Goal: Task Accomplishment & Management: Use online tool/utility

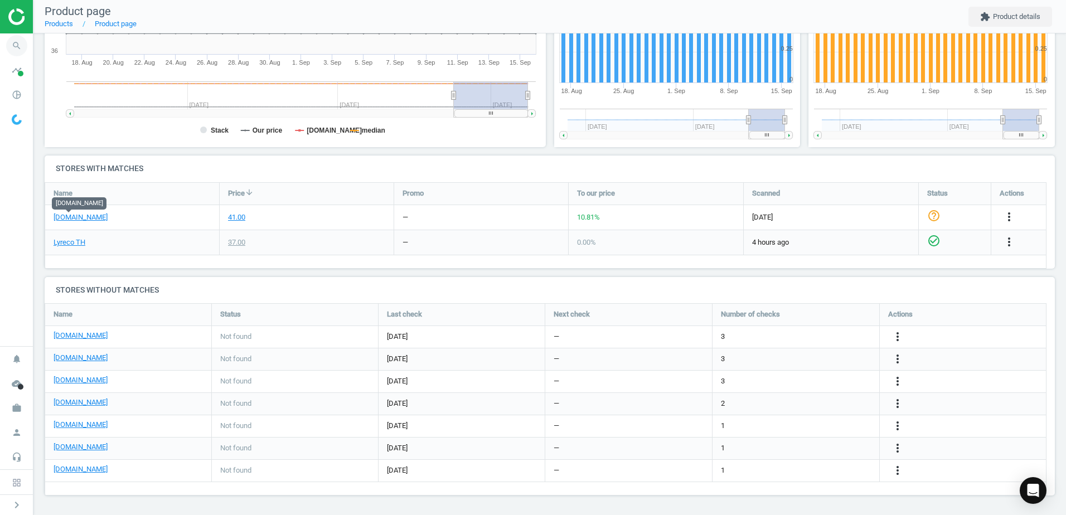
click at [20, 42] on icon "search" at bounding box center [16, 45] width 21 height 21
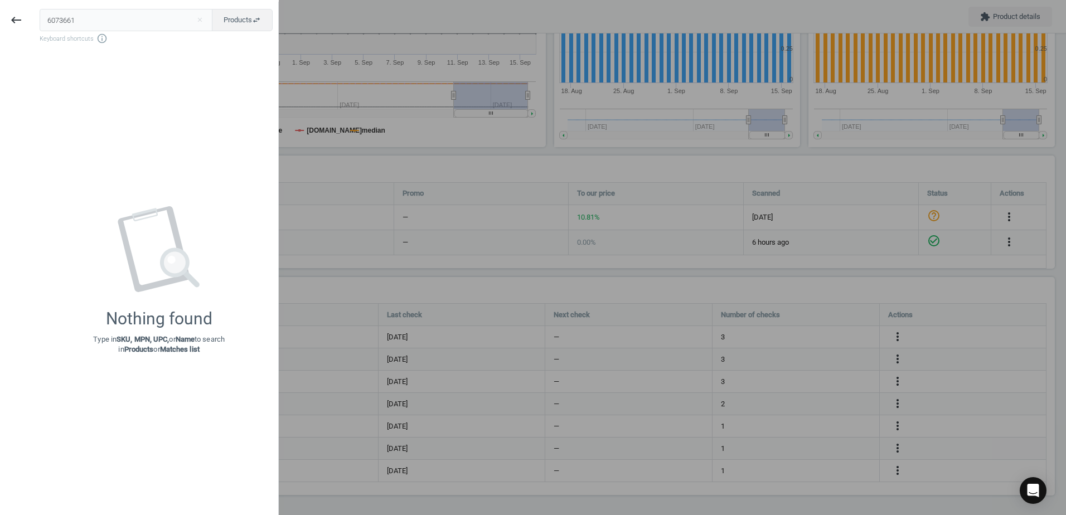
type input "6073661"
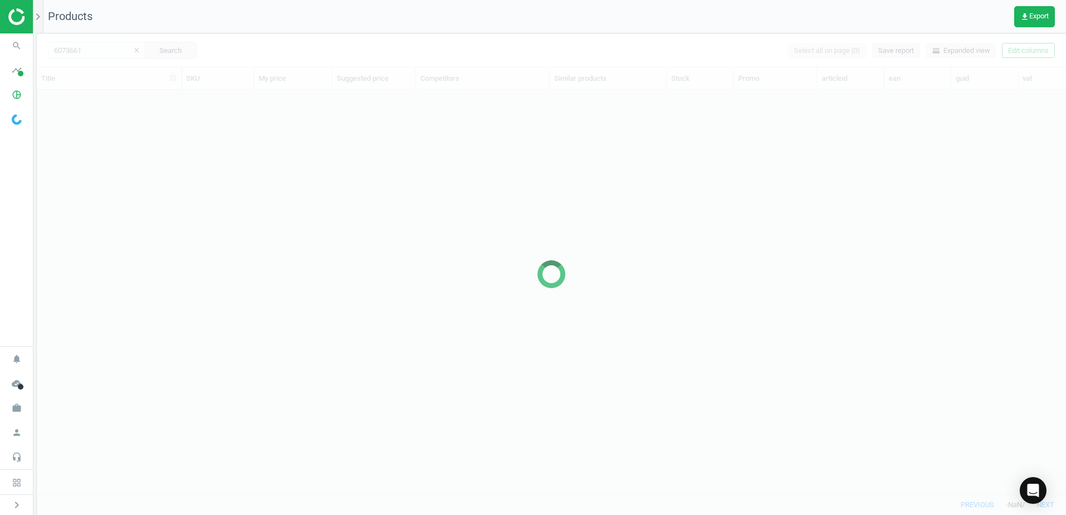
scroll to position [388, 1021]
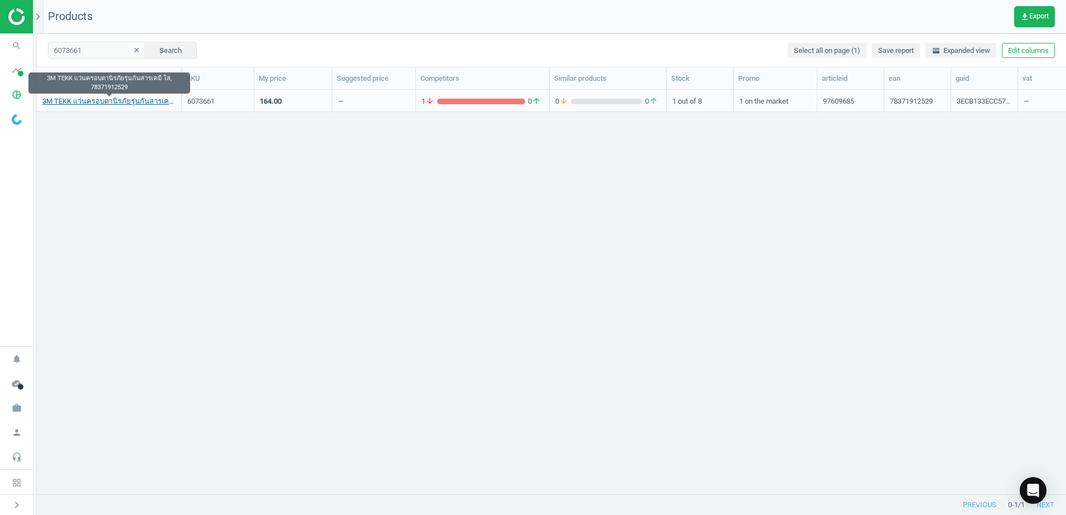
click at [86, 102] on link "3M TEKK แว่นครอบตานิรภัยรุ่นกันสารเคมี ใส, 78371912529" at bounding box center [108, 101] width 133 height 10
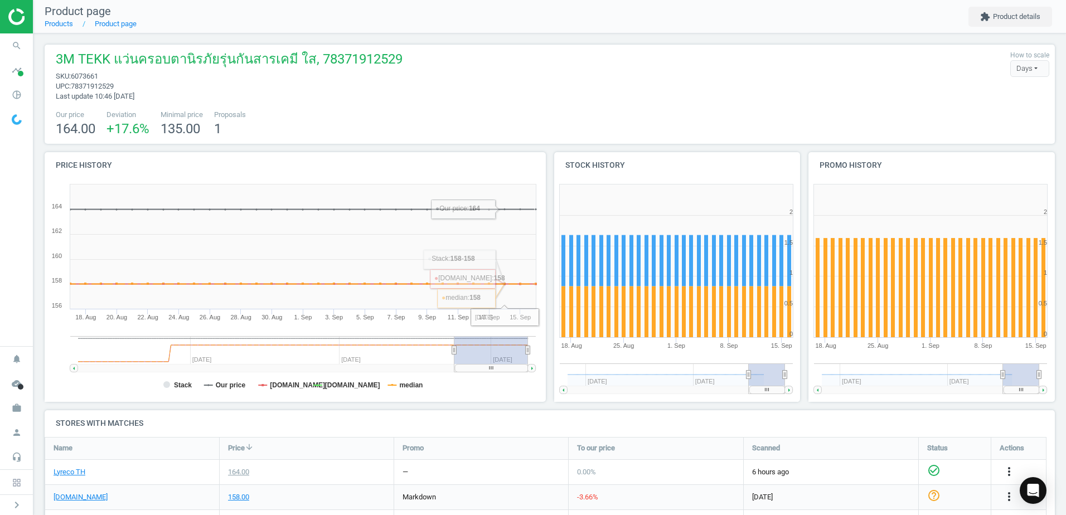
scroll to position [258, 0]
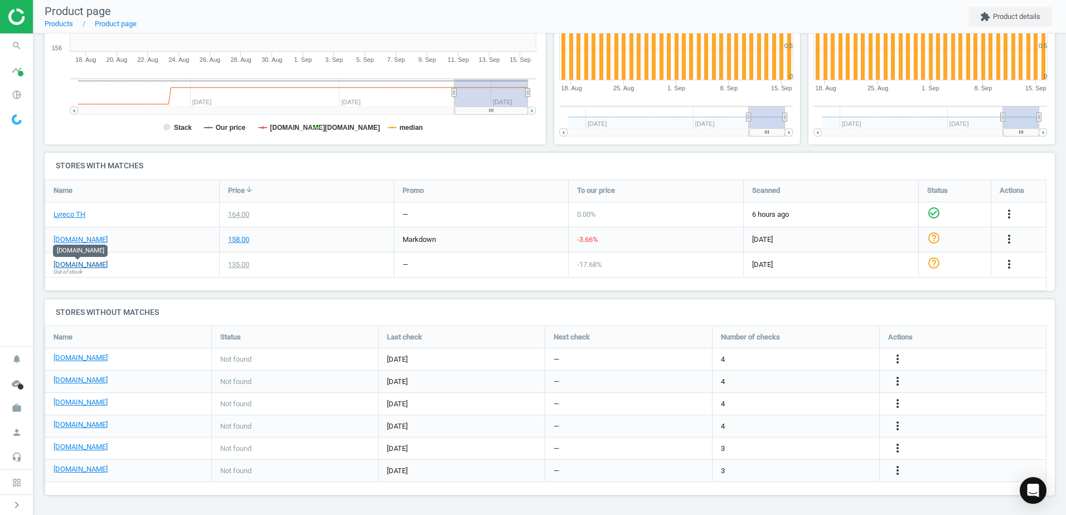
click at [85, 262] on link "[DOMAIN_NAME]" at bounding box center [81, 265] width 54 height 10
click at [179, 244] on div "[DOMAIN_NAME]" at bounding box center [132, 239] width 174 height 25
drag, startPoint x: 183, startPoint y: 235, endPoint x: 359, endPoint y: 236, distance: 175.6
click at [359, 236] on div "[DOMAIN_NAME] 158.00 markdown -3.66 % [DATE] help_outline more_vert" at bounding box center [546, 239] width 1002 height 25
click at [359, 236] on div "158.00" at bounding box center [307, 239] width 174 height 25
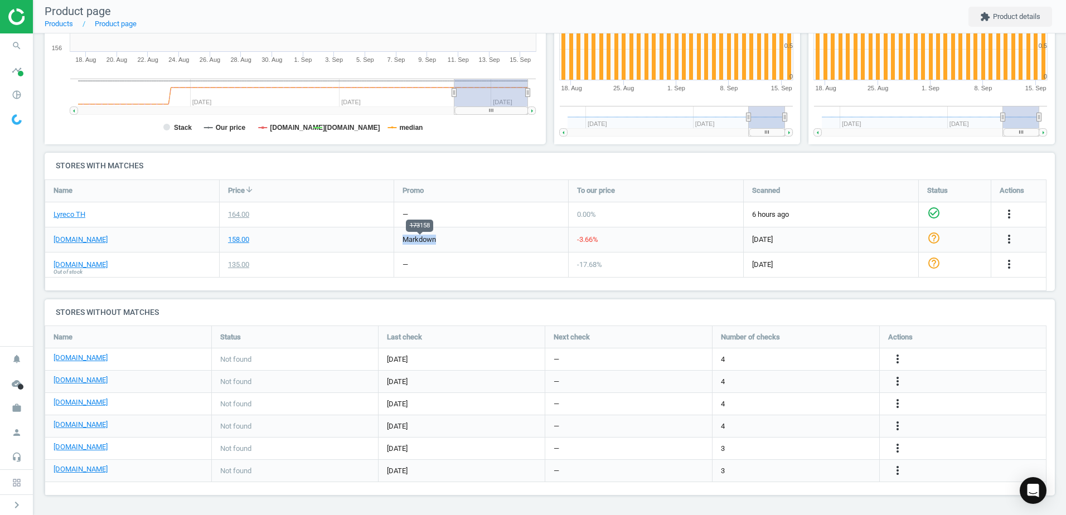
drag, startPoint x: 359, startPoint y: 236, endPoint x: 522, endPoint y: 236, distance: 162.8
click at [522, 236] on div "[DOMAIN_NAME] 158.00 markdown -3.66 % [DATE] help_outline more_vert" at bounding box center [546, 239] width 1002 height 25
click at [522, 236] on div "markdown" at bounding box center [481, 239] width 174 height 25
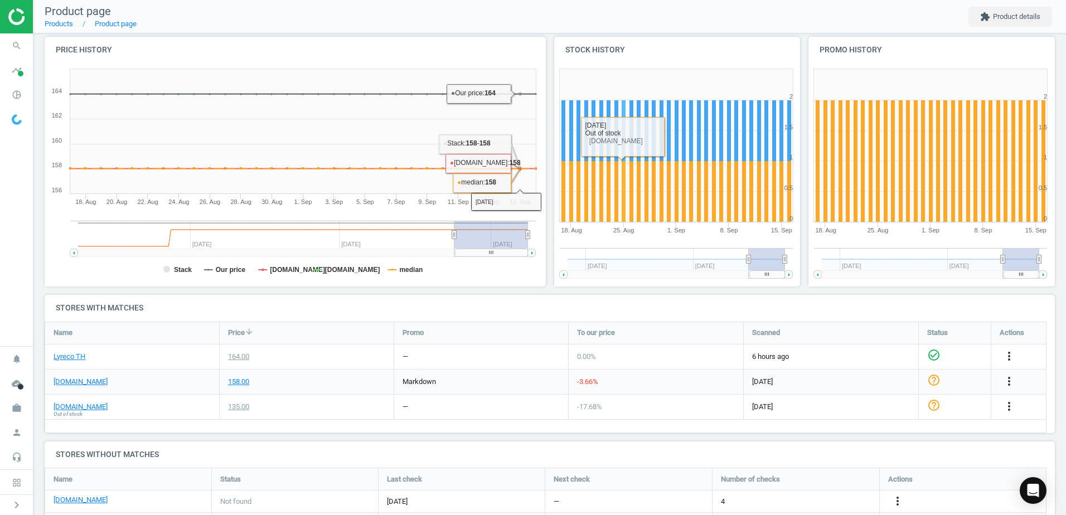
scroll to position [223, 0]
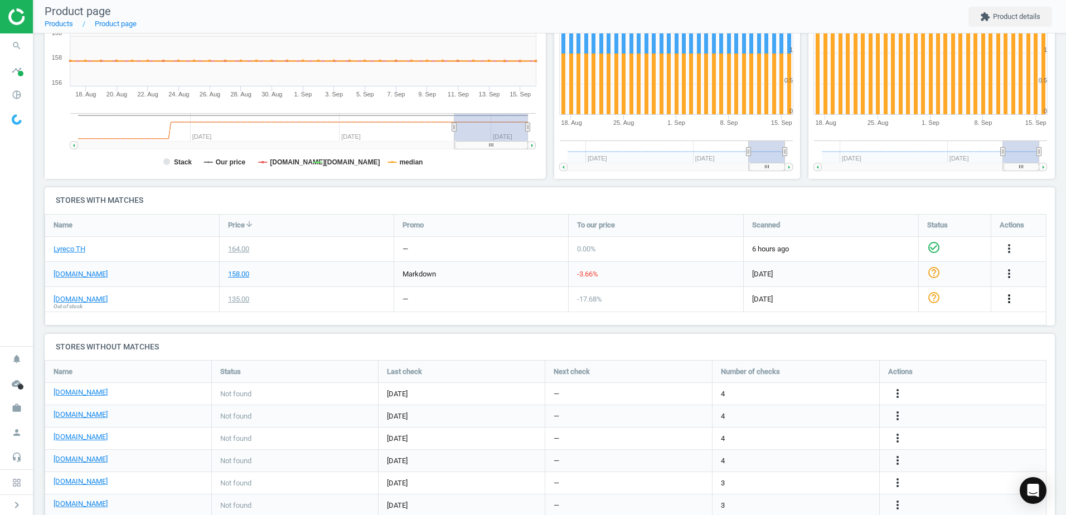
click at [1009, 305] on icon "more_vert" at bounding box center [1009, 298] width 13 height 13
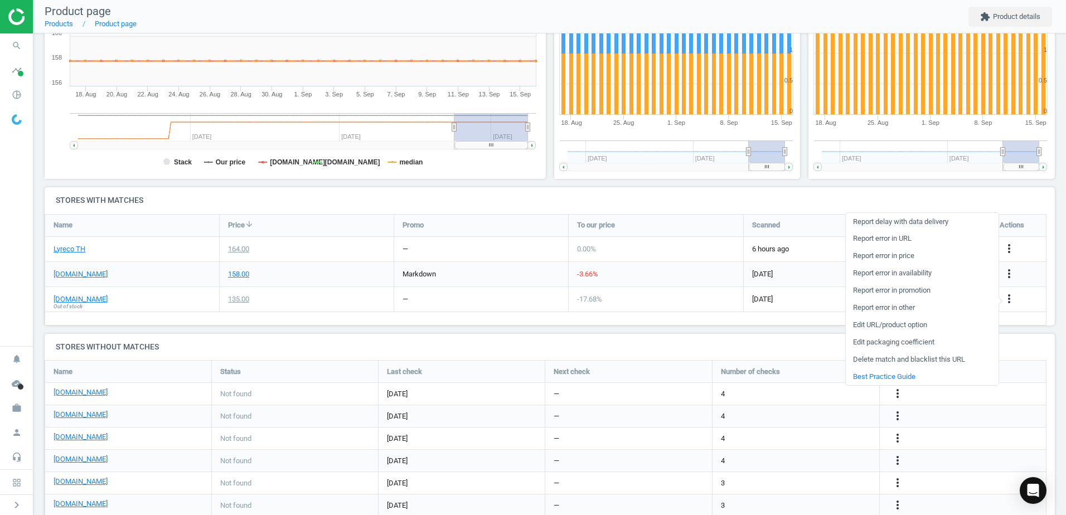
click at [922, 325] on link "Edit URL/product option" at bounding box center [922, 325] width 153 height 17
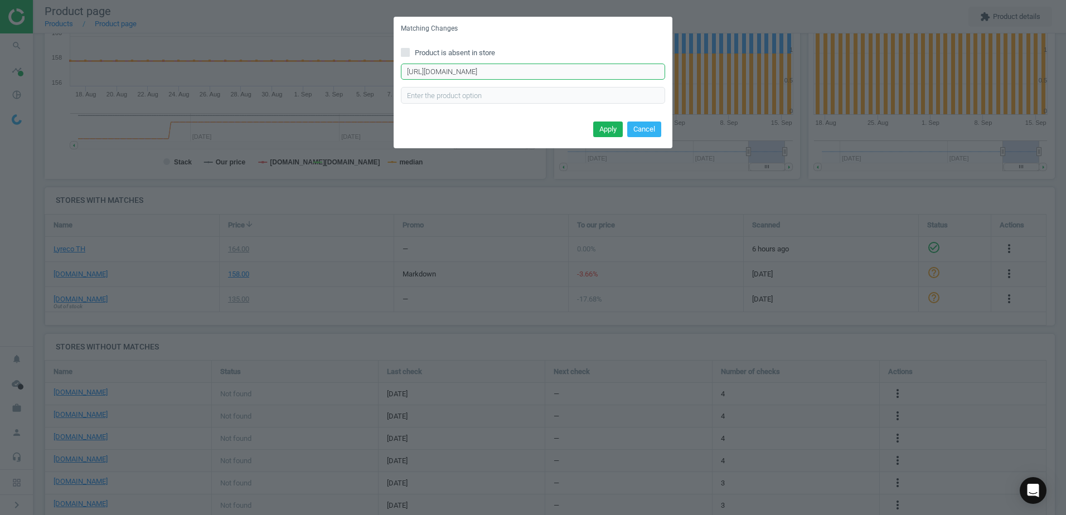
click at [541, 65] on input "[URL][DOMAIN_NAME]" at bounding box center [533, 72] width 264 height 17
click at [540, 66] on input "[URL][DOMAIN_NAME]" at bounding box center [533, 72] width 264 height 17
click at [506, 71] on input "[URL][DOMAIN_NAME]" at bounding box center [533, 72] width 264 height 17
click at [450, 49] on span "Product is absent in store" at bounding box center [455, 53] width 85 height 10
click at [409, 49] on input "Product is absent in store" at bounding box center [405, 52] width 7 height 7
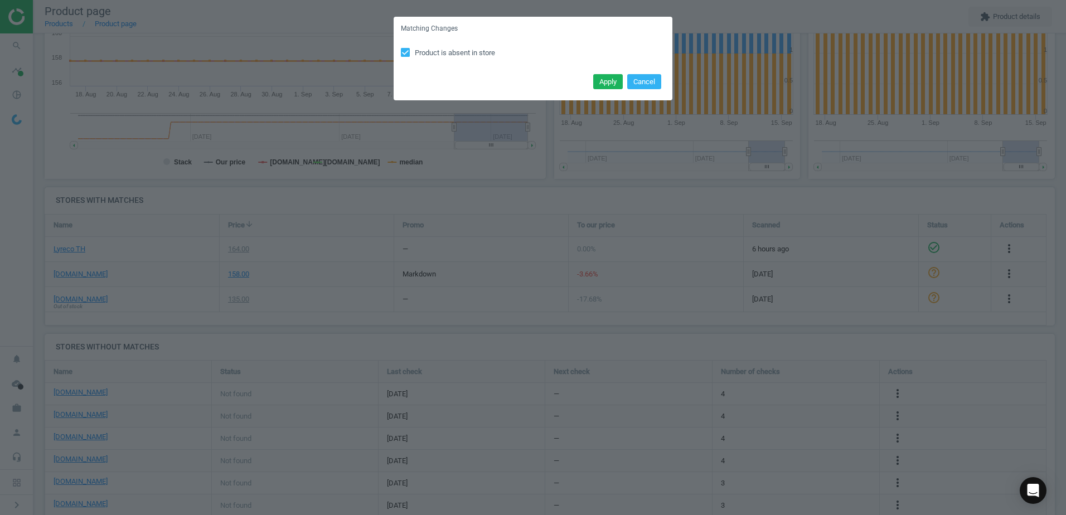
click at [448, 50] on span "Product is absent in store" at bounding box center [455, 53] width 85 height 10
click at [409, 50] on input "Product is absent in store" at bounding box center [405, 52] width 7 height 7
checkbox input "false"
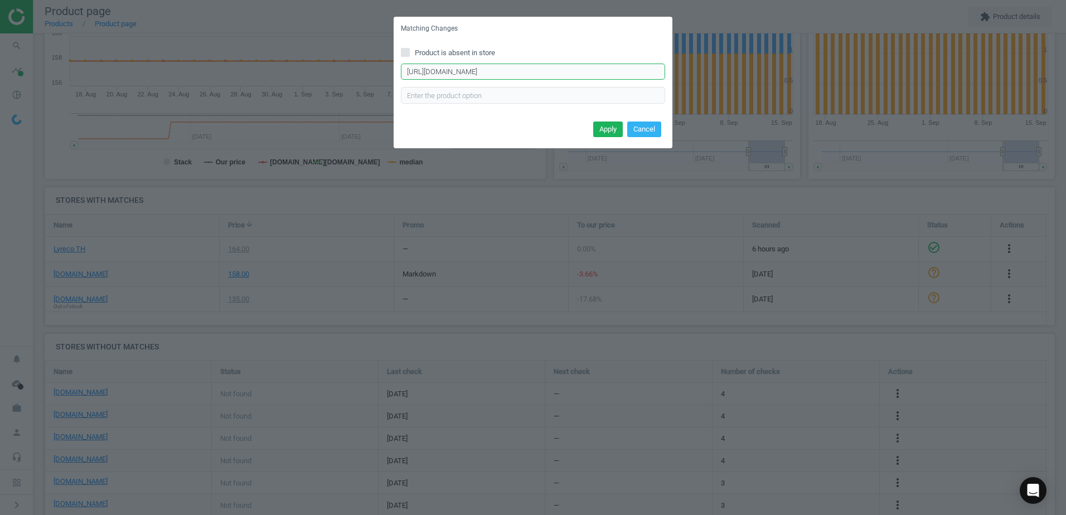
click at [545, 75] on input "[URL][DOMAIN_NAME]" at bounding box center [533, 72] width 264 height 17
drag, startPoint x: 538, startPoint y: 76, endPoint x: 388, endPoint y: 77, distance: 150.0
click at [388, 77] on div "Matching Changes Product is absent in store [URL][DOMAIN_NAME] Enter correct pr…" at bounding box center [533, 257] width 1066 height 515
click at [492, 97] on input "text" at bounding box center [533, 95] width 264 height 17
click at [648, 131] on button "Cancel" at bounding box center [644, 130] width 34 height 16
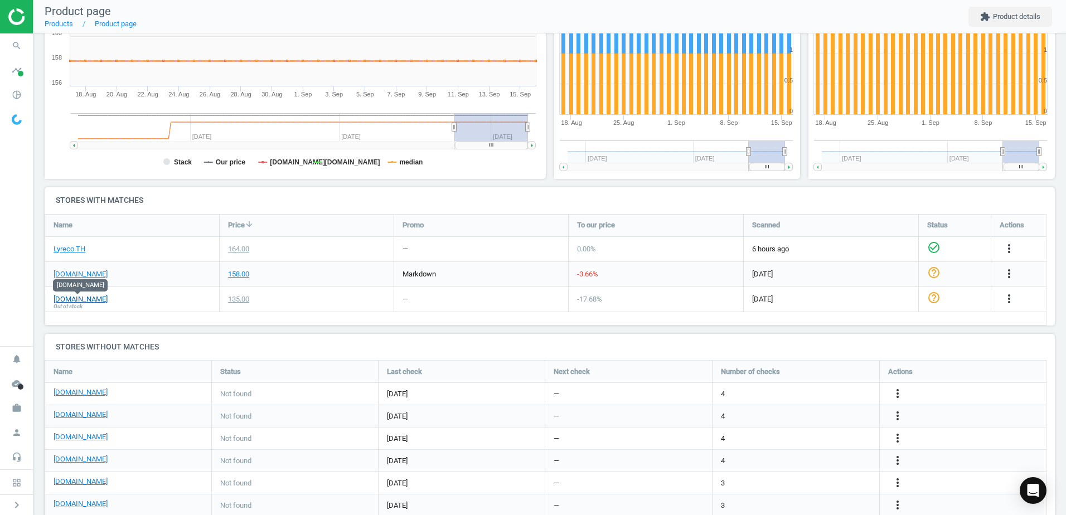
click at [84, 297] on link "[DOMAIN_NAME]" at bounding box center [81, 299] width 54 height 10
click at [144, 273] on div "[DOMAIN_NAME]" at bounding box center [132, 274] width 174 height 25
click at [79, 273] on link "[DOMAIN_NAME]" at bounding box center [81, 274] width 54 height 10
click at [1016, 274] on div "more_vert" at bounding box center [1011, 274] width 22 height 14
click at [1010, 274] on icon "more_vert" at bounding box center [1009, 273] width 13 height 13
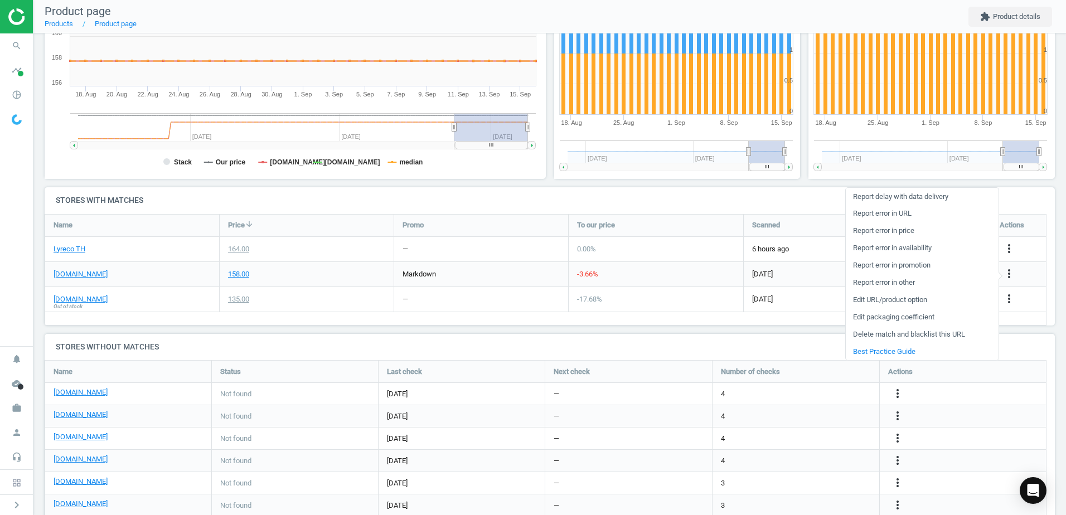
click at [937, 317] on link "Edit packaging coefficient" at bounding box center [922, 317] width 153 height 17
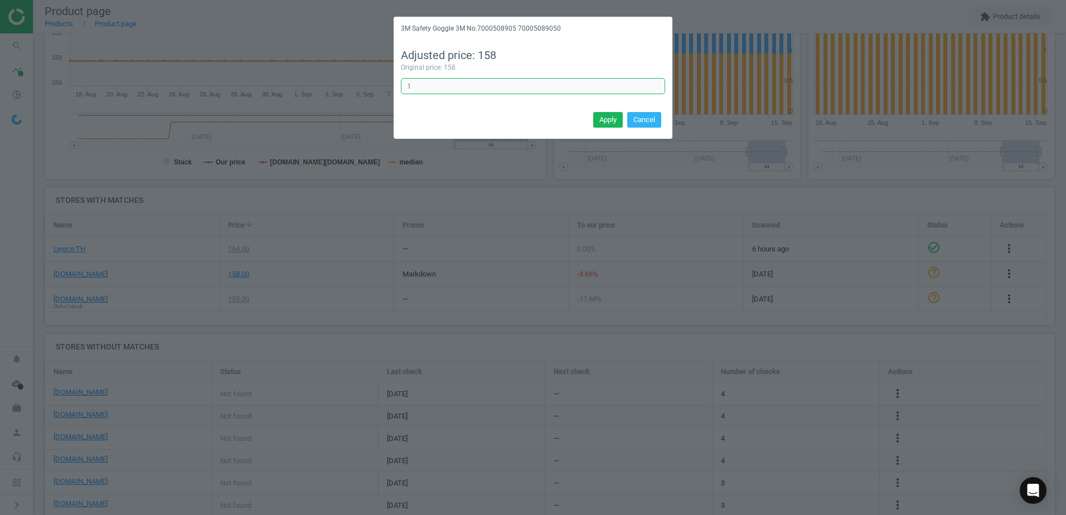
click at [506, 83] on input "1" at bounding box center [533, 86] width 264 height 17
click at [599, 81] on input "1" at bounding box center [533, 86] width 264 height 17
click at [650, 121] on button "Cancel" at bounding box center [644, 120] width 34 height 16
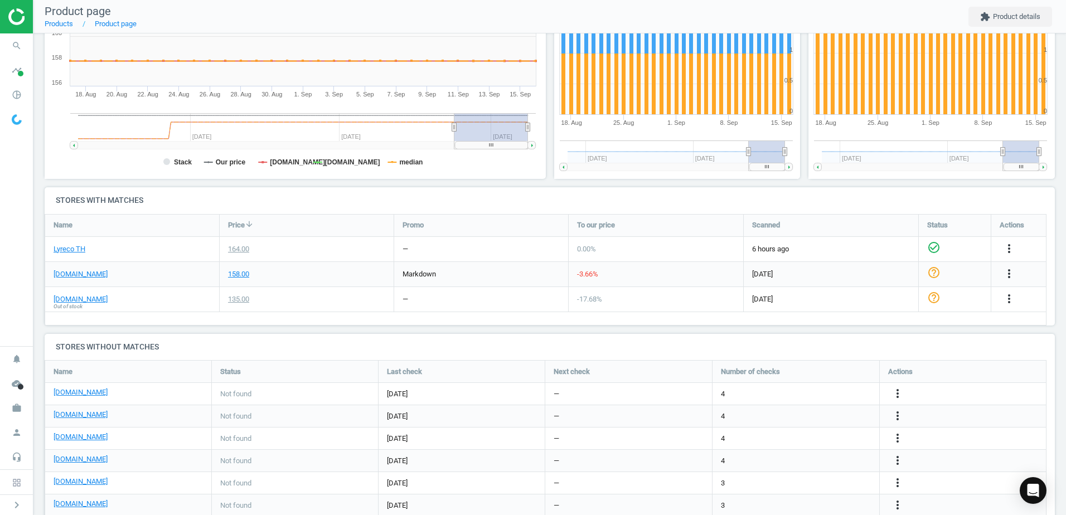
click at [590, 273] on span "-3.66 %" at bounding box center [587, 274] width 21 height 8
drag, startPoint x: 590, startPoint y: 273, endPoint x: 428, endPoint y: 274, distance: 162.3
click at [430, 274] on span "markdown" at bounding box center [419, 274] width 33 height 8
click at [999, 277] on div "more_vert" at bounding box center [1018, 274] width 55 height 25
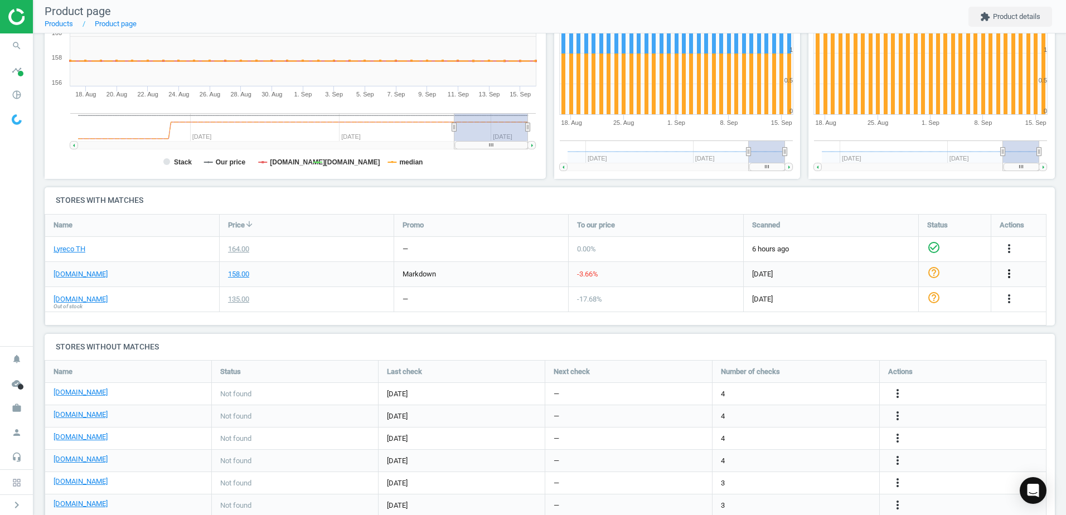
click at [1006, 277] on icon "more_vert" at bounding box center [1009, 273] width 13 height 13
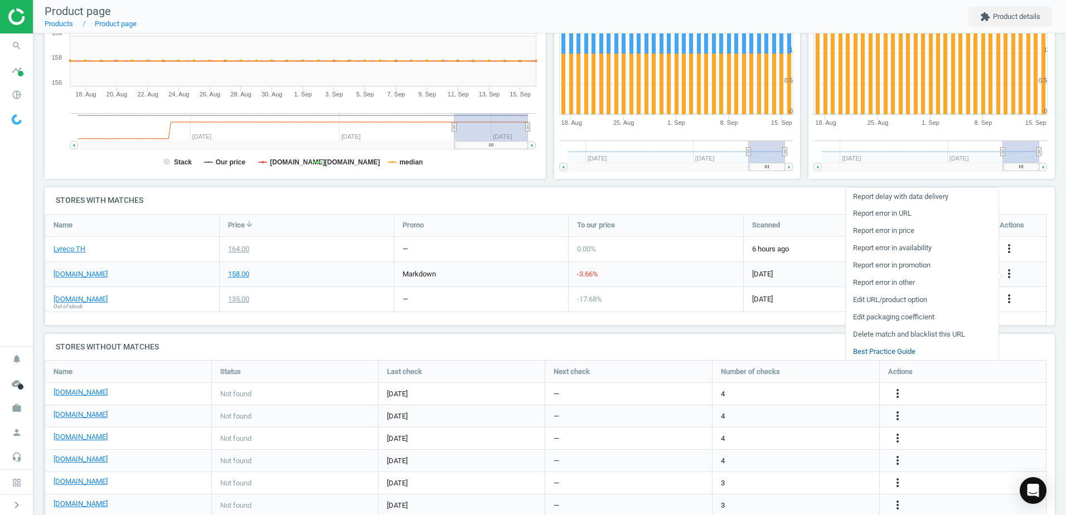
click at [905, 351] on link "Best Practice Guide" at bounding box center [922, 351] width 153 height 17
